Goal: Check status: Check status

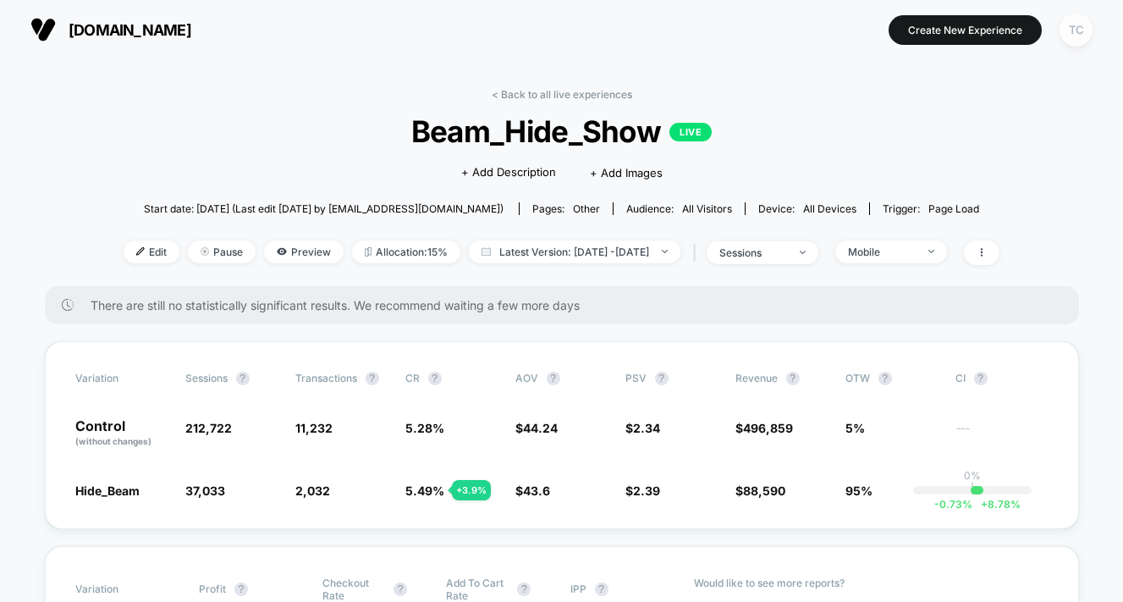
click at [1081, 25] on div "TC" at bounding box center [1075, 30] width 33 height 33
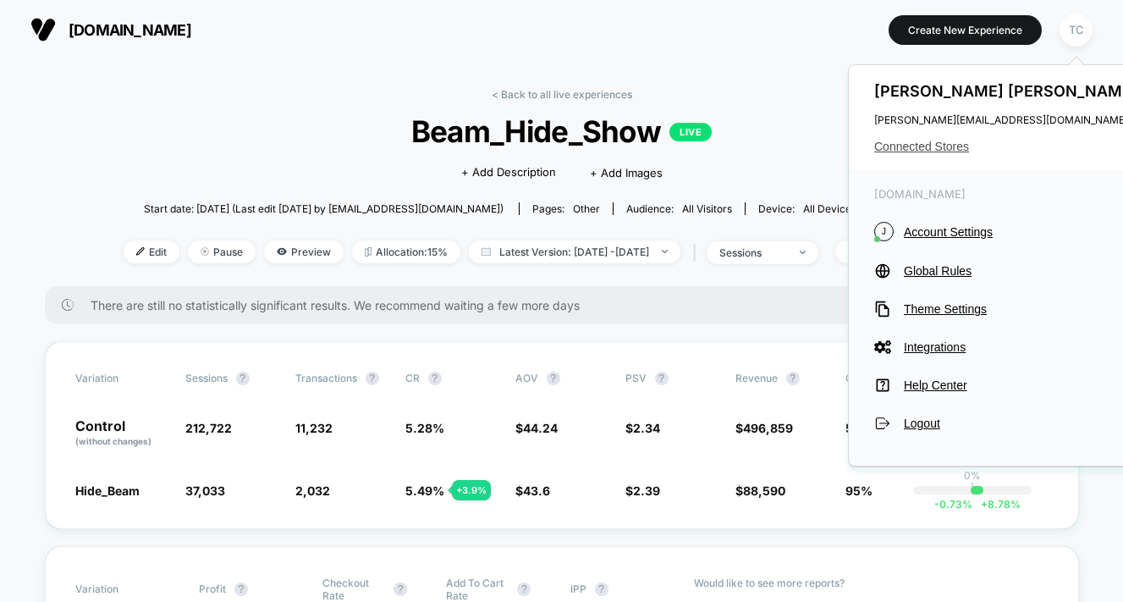
click at [921, 140] on span "Connected Stores" at bounding box center [1007, 147] width 267 height 14
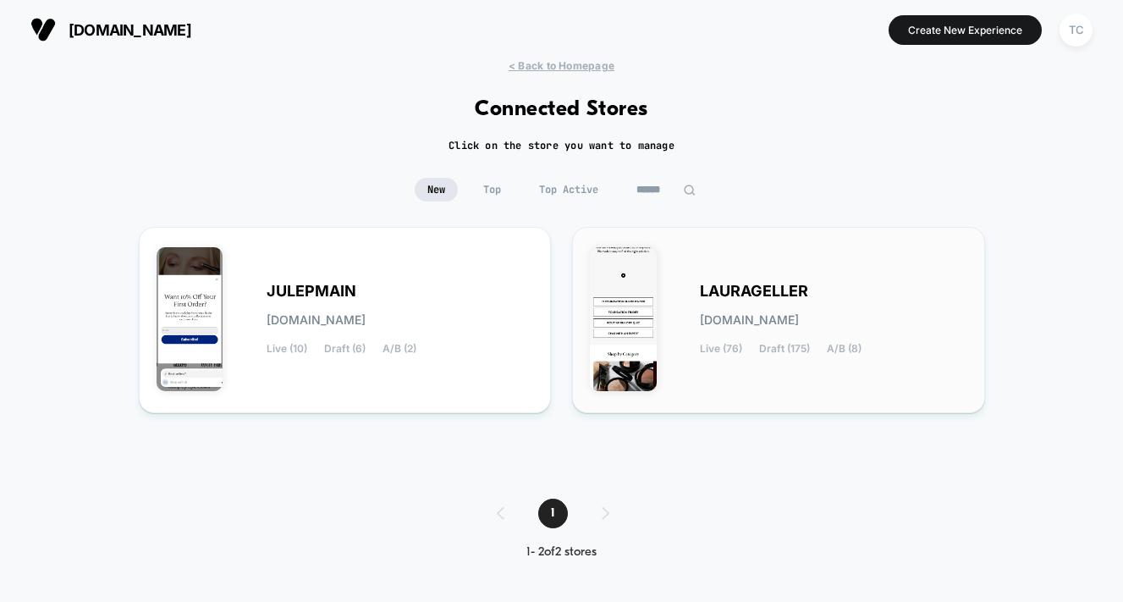
click at [724, 314] on span "[DOMAIN_NAME]" at bounding box center [749, 320] width 99 height 12
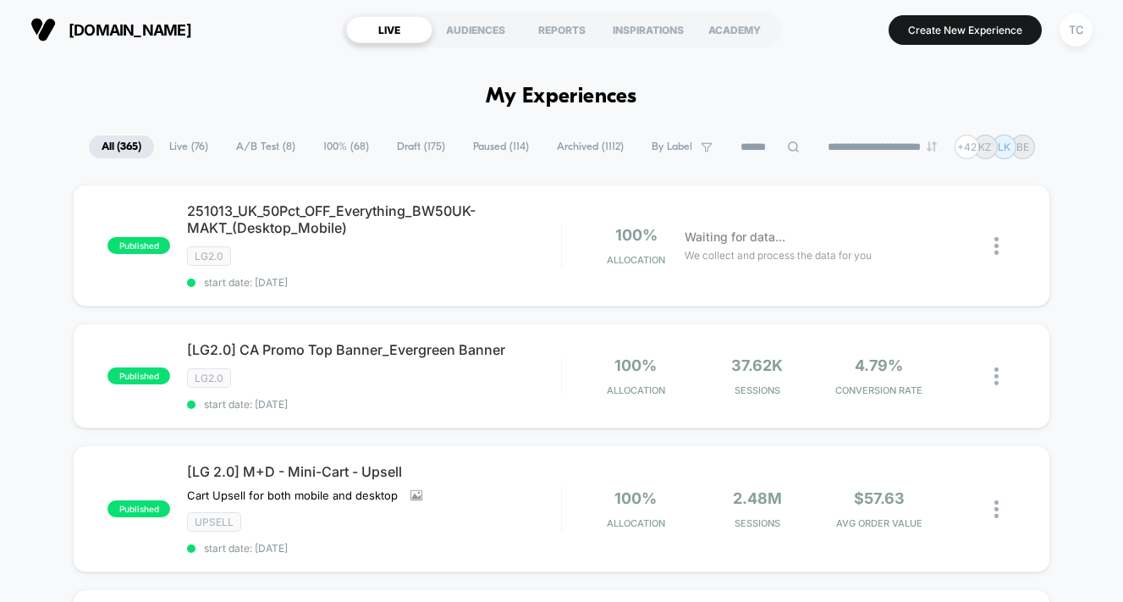
click at [264, 146] on span "A/B Test ( 8 )" at bounding box center [265, 146] width 85 height 23
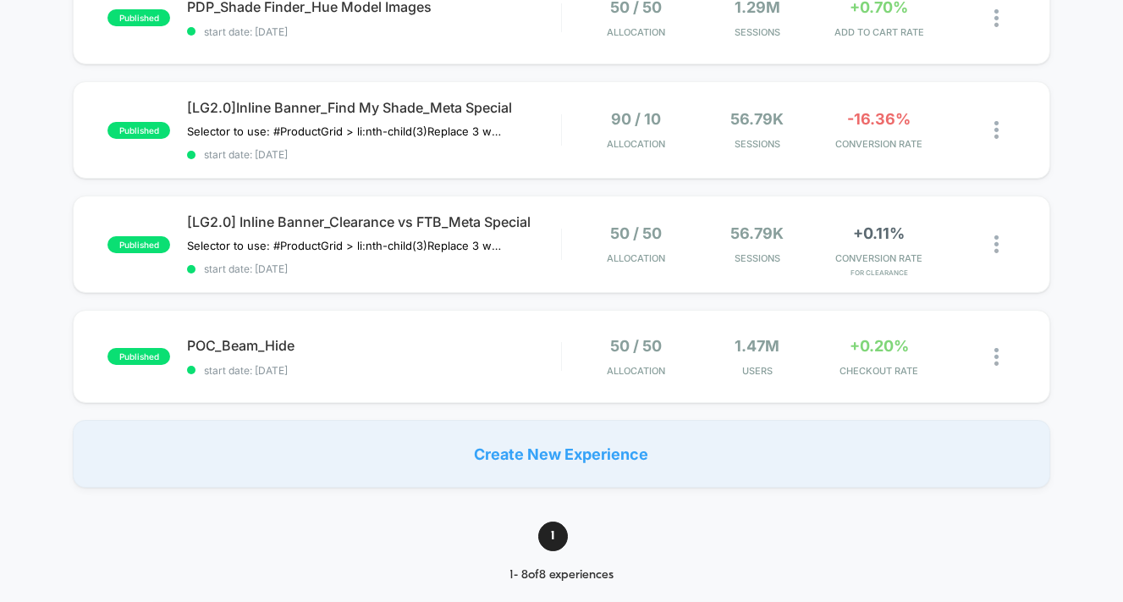
scroll to position [707, 0]
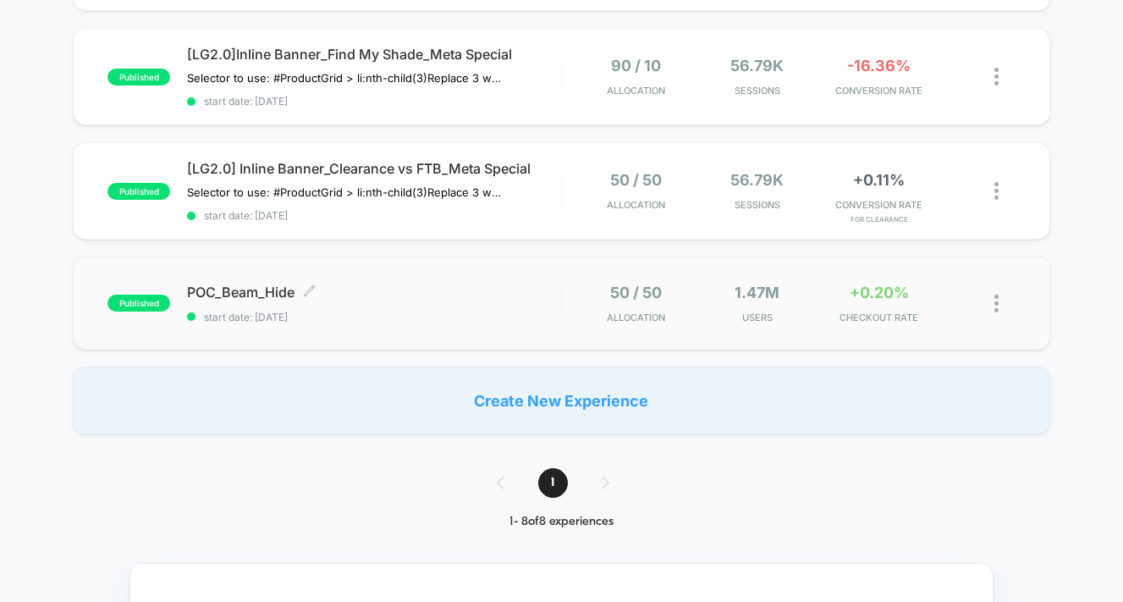
click at [277, 294] on span "POC_Beam_Hide Click to edit experience details" at bounding box center [373, 291] width 373 height 17
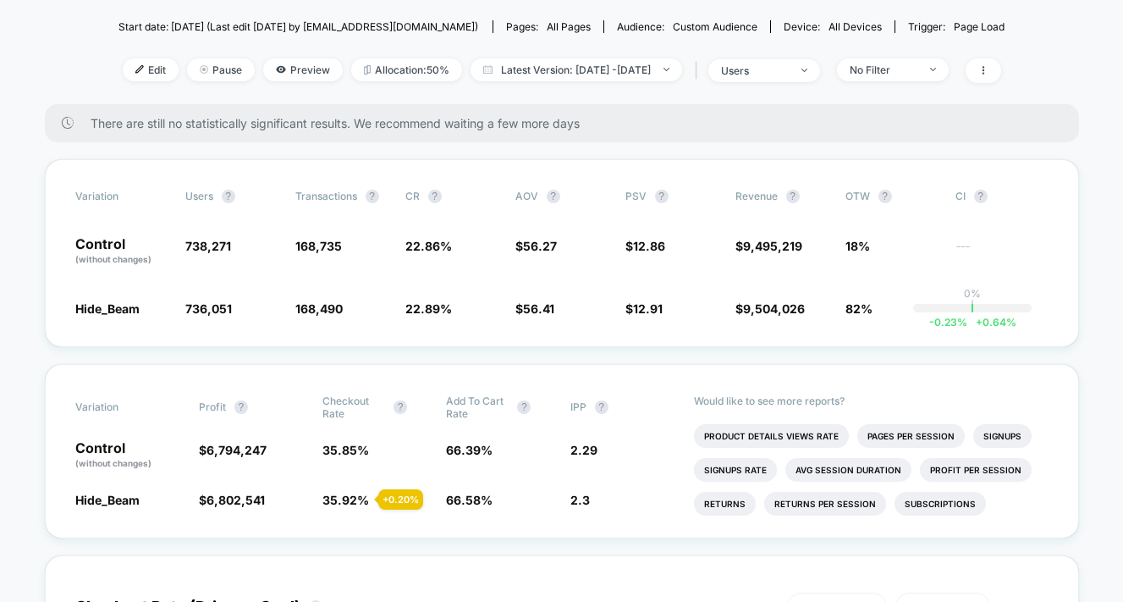
scroll to position [206, 0]
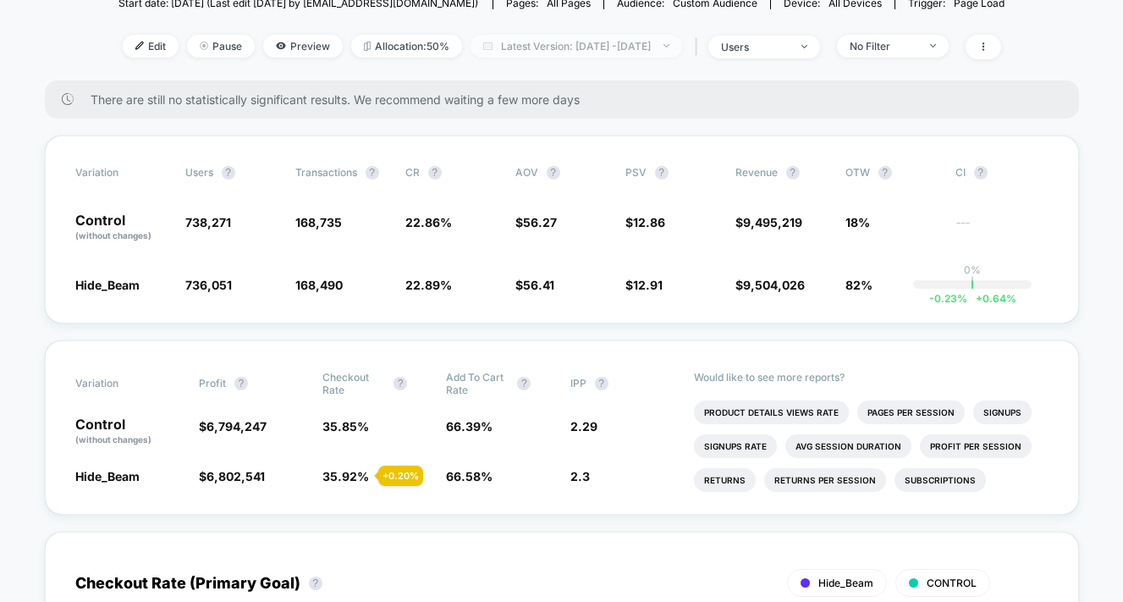
click at [597, 47] on span "Latest Version: [DATE] - [DATE]" at bounding box center [576, 46] width 212 height 23
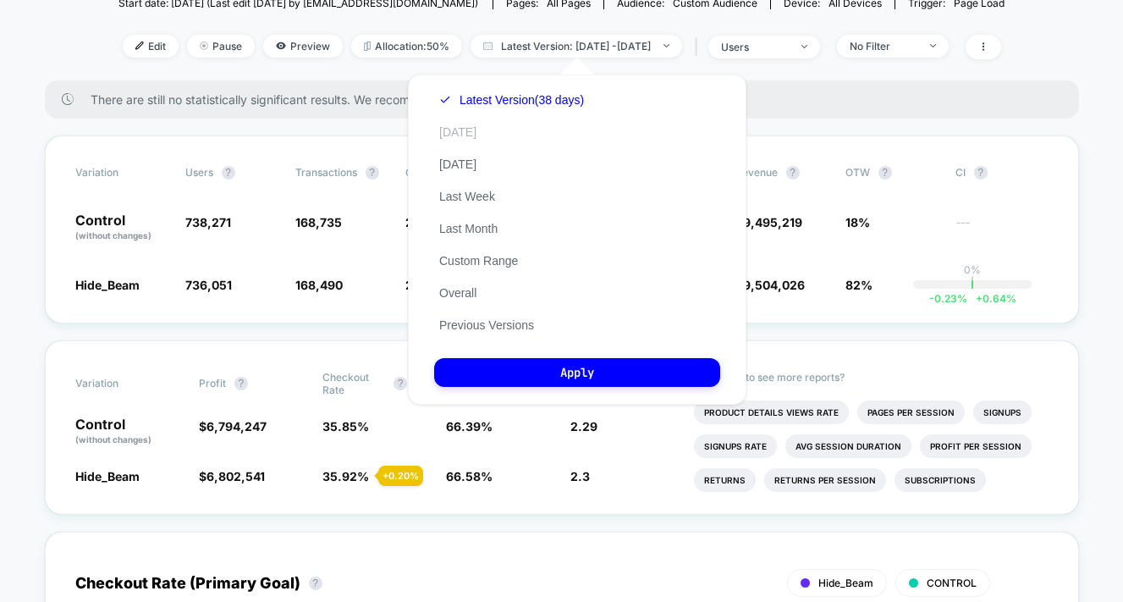
click at [464, 135] on button "[DATE]" at bounding box center [457, 131] width 47 height 15
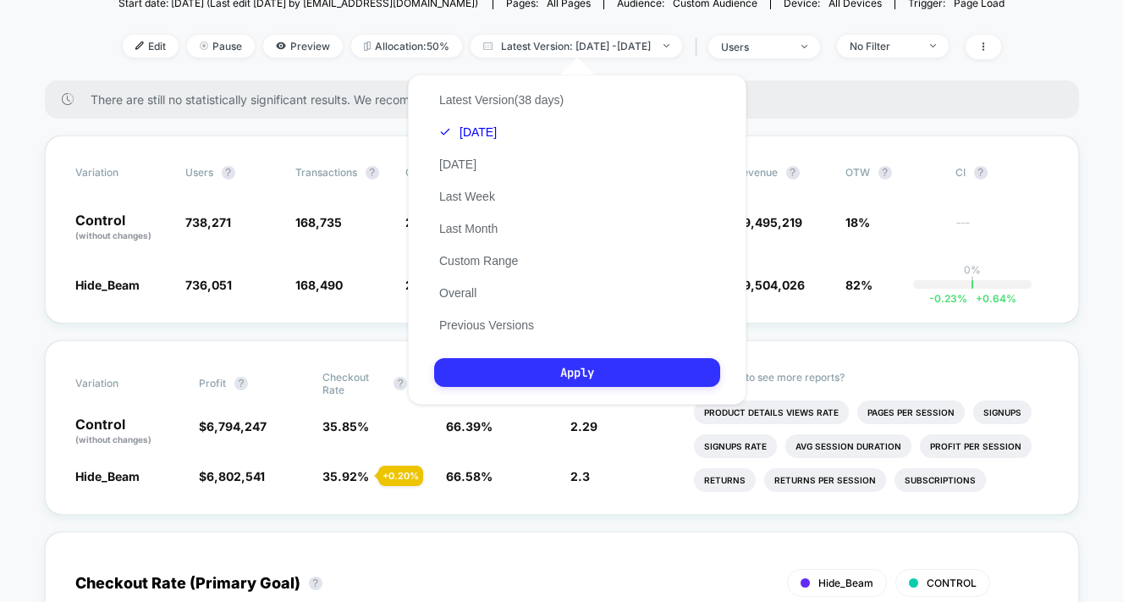
click at [582, 374] on button "Apply" at bounding box center [577, 372] width 286 height 29
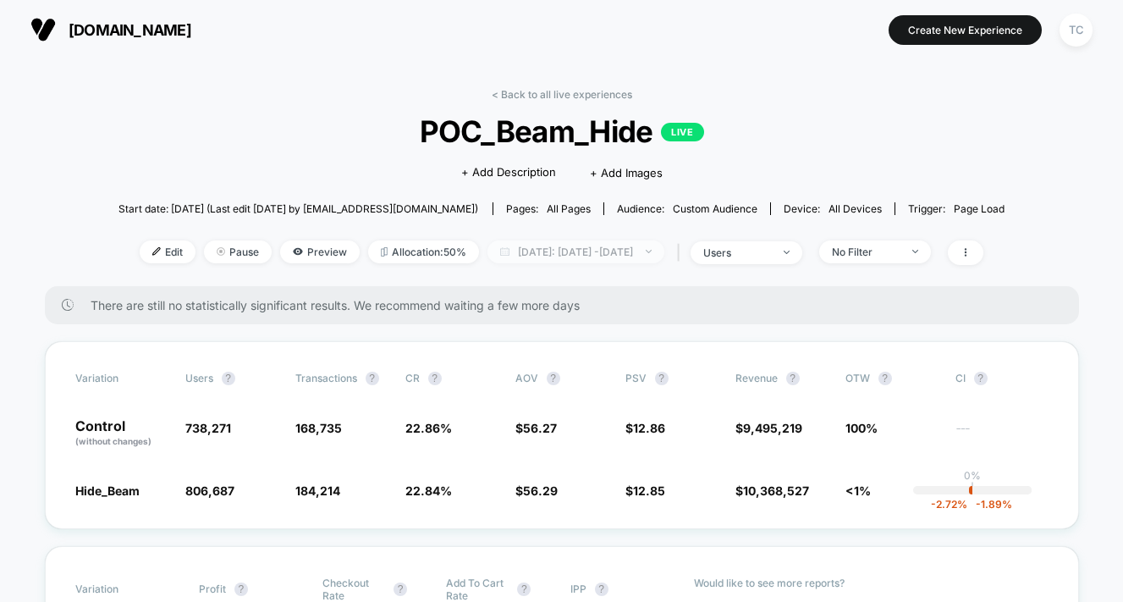
click at [619, 255] on span "[DATE]: [DATE] - [DATE]" at bounding box center [575, 251] width 177 height 23
select select "*"
select select "****"
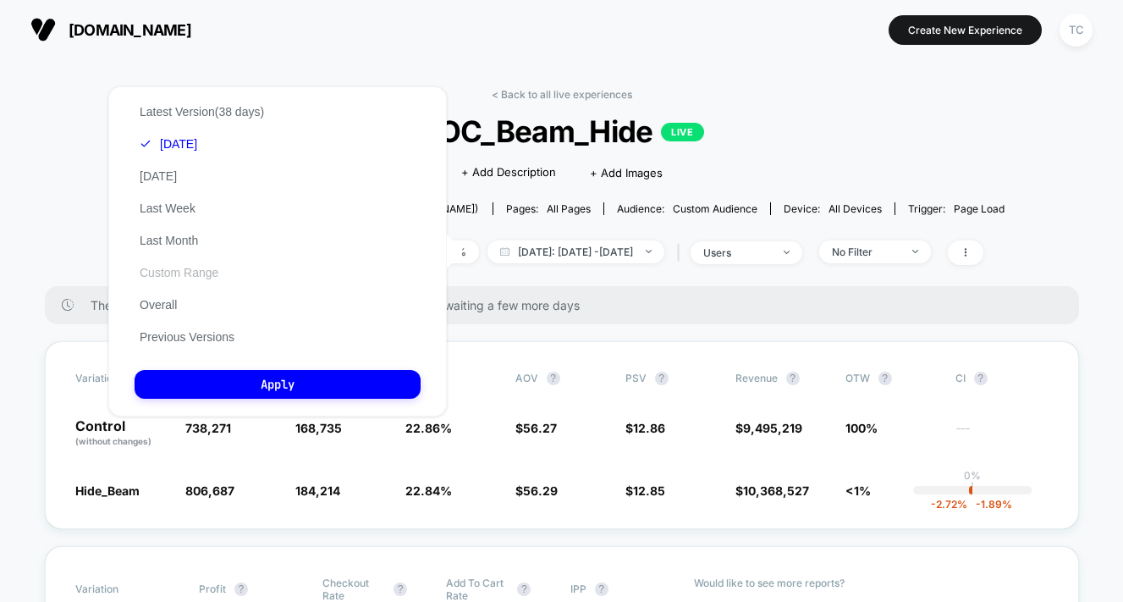
click at [181, 267] on button "Custom Range" at bounding box center [179, 272] width 89 height 15
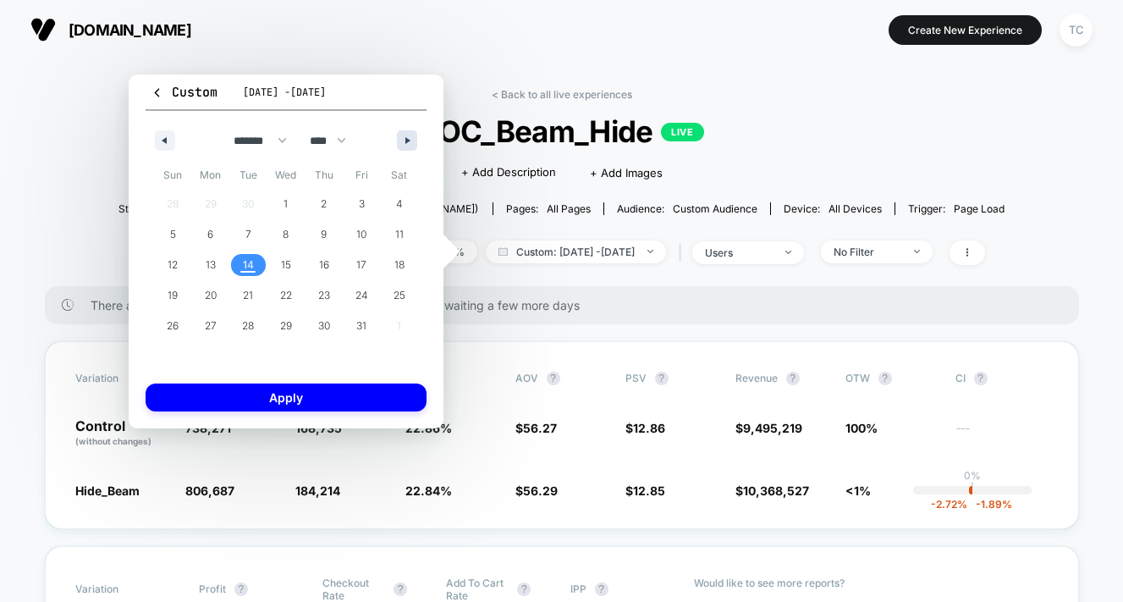
click at [407, 139] on icon "button" at bounding box center [409, 140] width 8 height 7
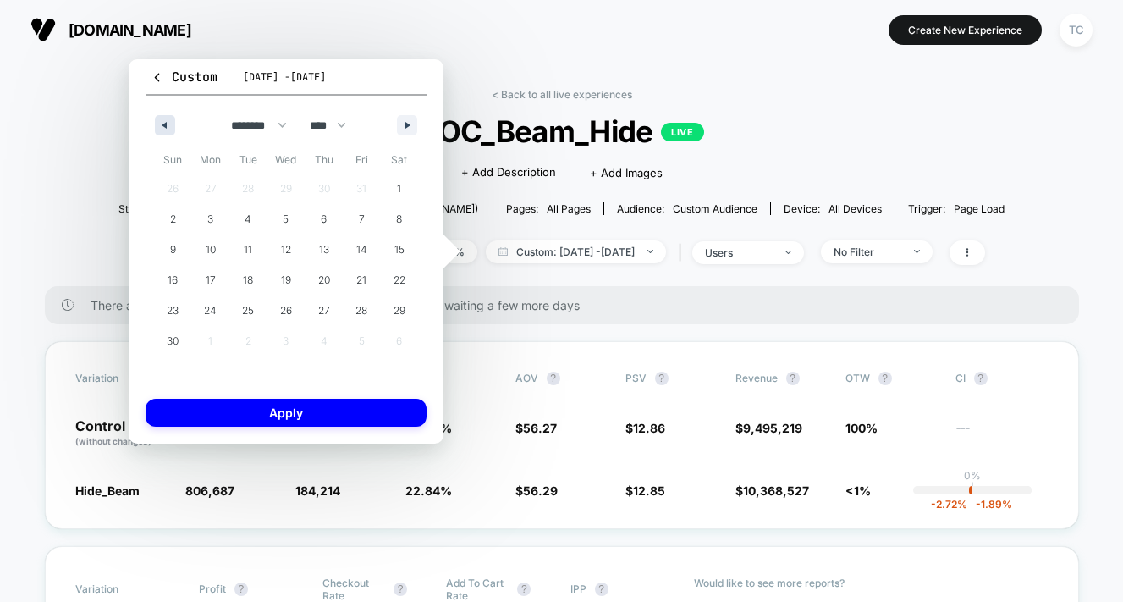
click at [169, 127] on button "button" at bounding box center [165, 125] width 20 height 20
select select "*"
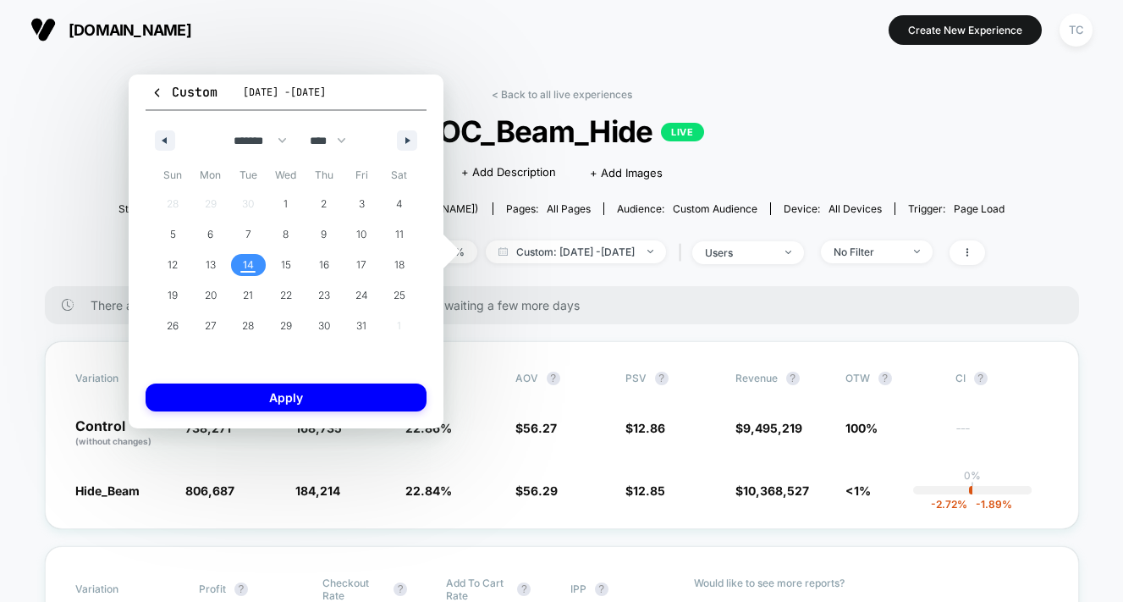
click at [250, 261] on span "14" at bounding box center [248, 265] width 11 height 30
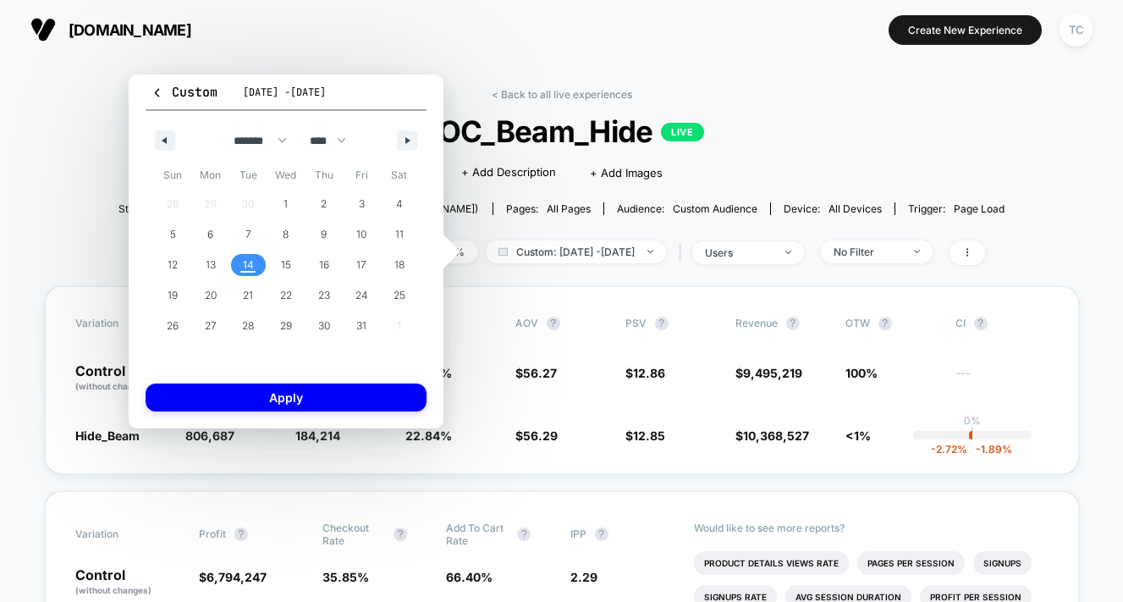
click at [250, 261] on span "14" at bounding box center [248, 265] width 11 height 30
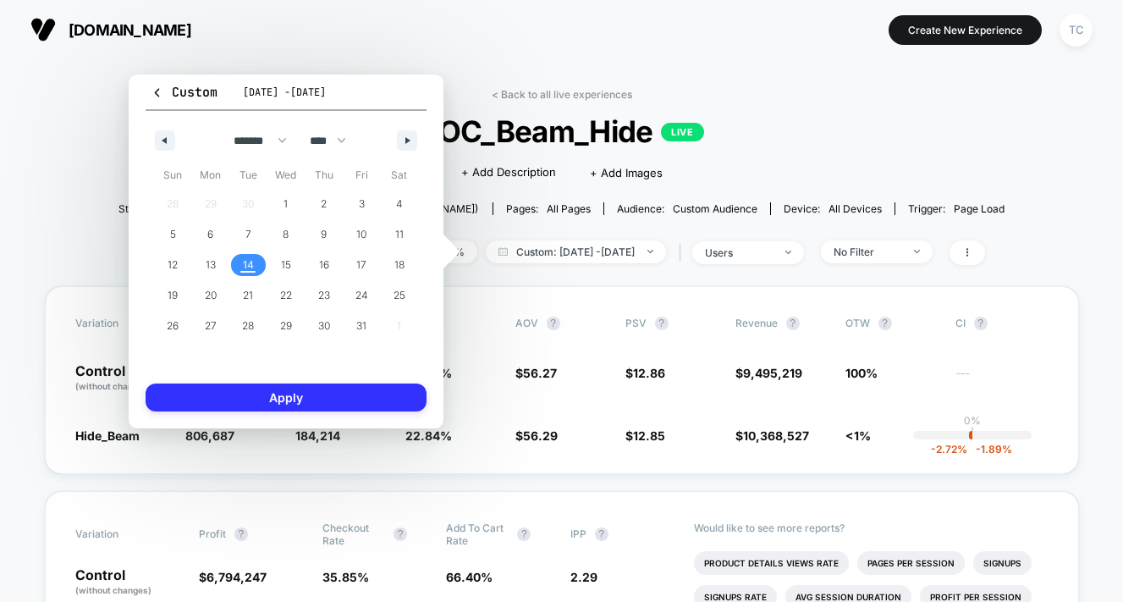
click at [310, 395] on button "Apply" at bounding box center [286, 397] width 281 height 28
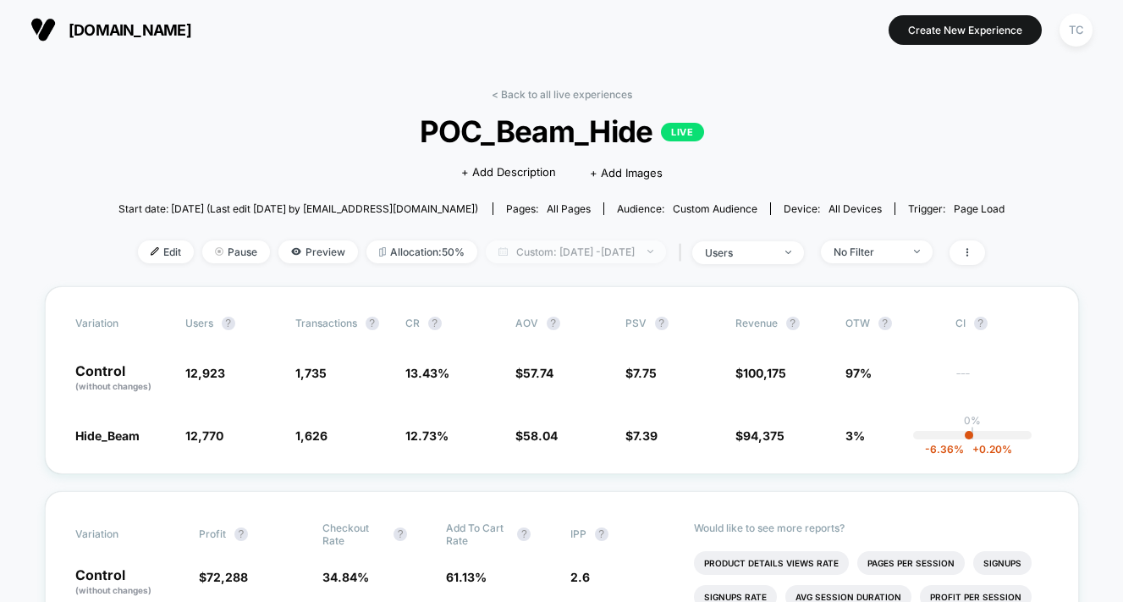
click at [588, 249] on span "Custom: [DATE] - [DATE]" at bounding box center [576, 251] width 180 height 23
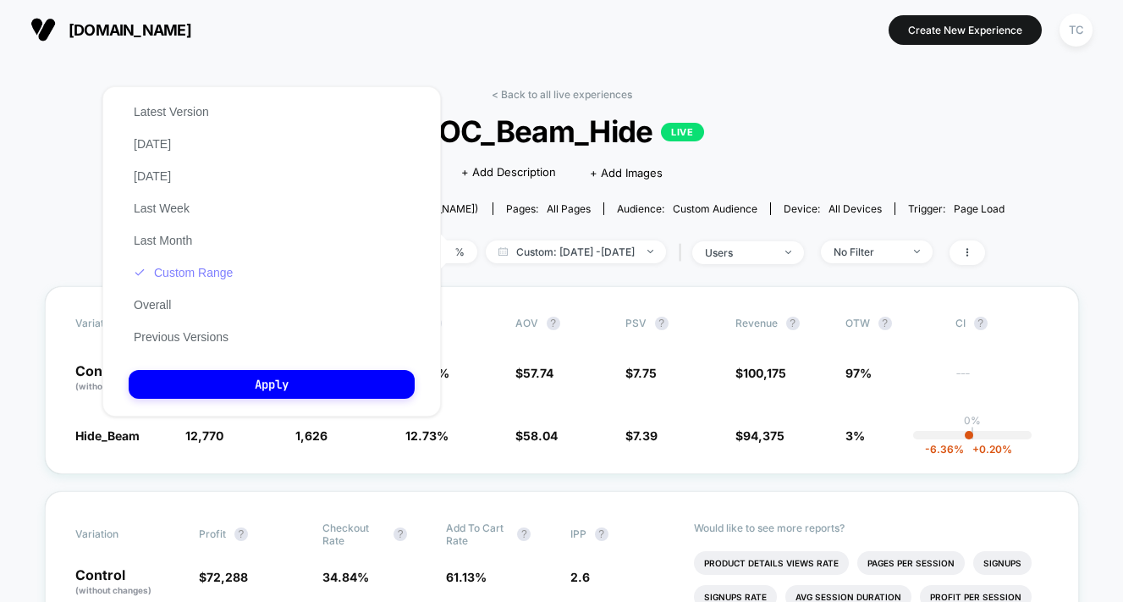
click at [196, 272] on button "Custom Range" at bounding box center [183, 272] width 109 height 15
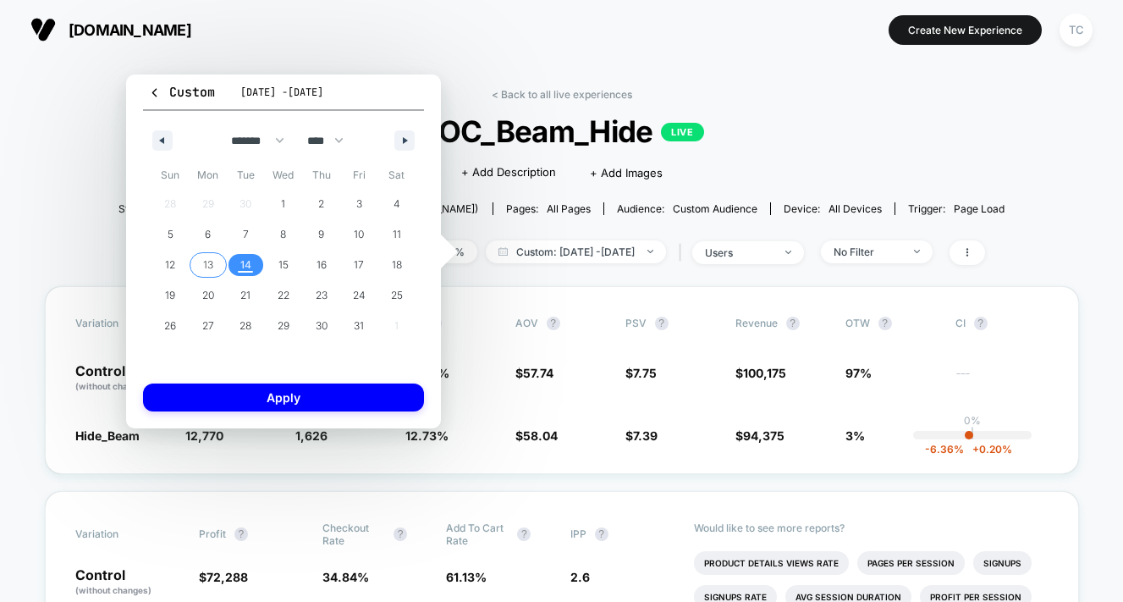
click at [203, 268] on span "13" at bounding box center [208, 265] width 10 height 30
click at [254, 268] on span "14" at bounding box center [246, 265] width 38 height 22
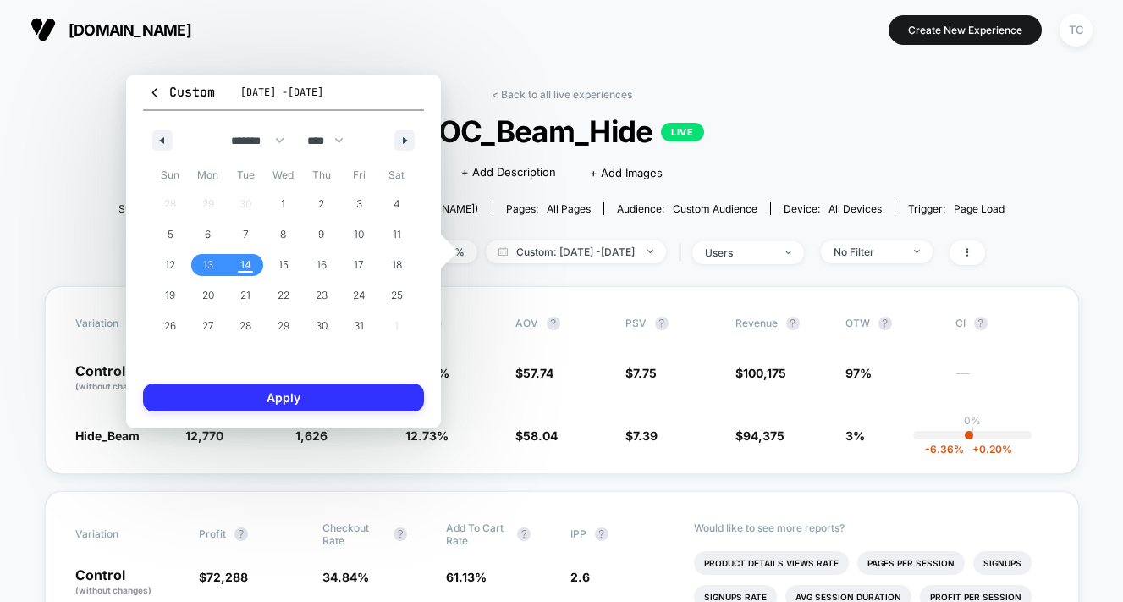
click at [283, 396] on button "Apply" at bounding box center [283, 397] width 281 height 28
